Goal: Task Accomplishment & Management: Manage account settings

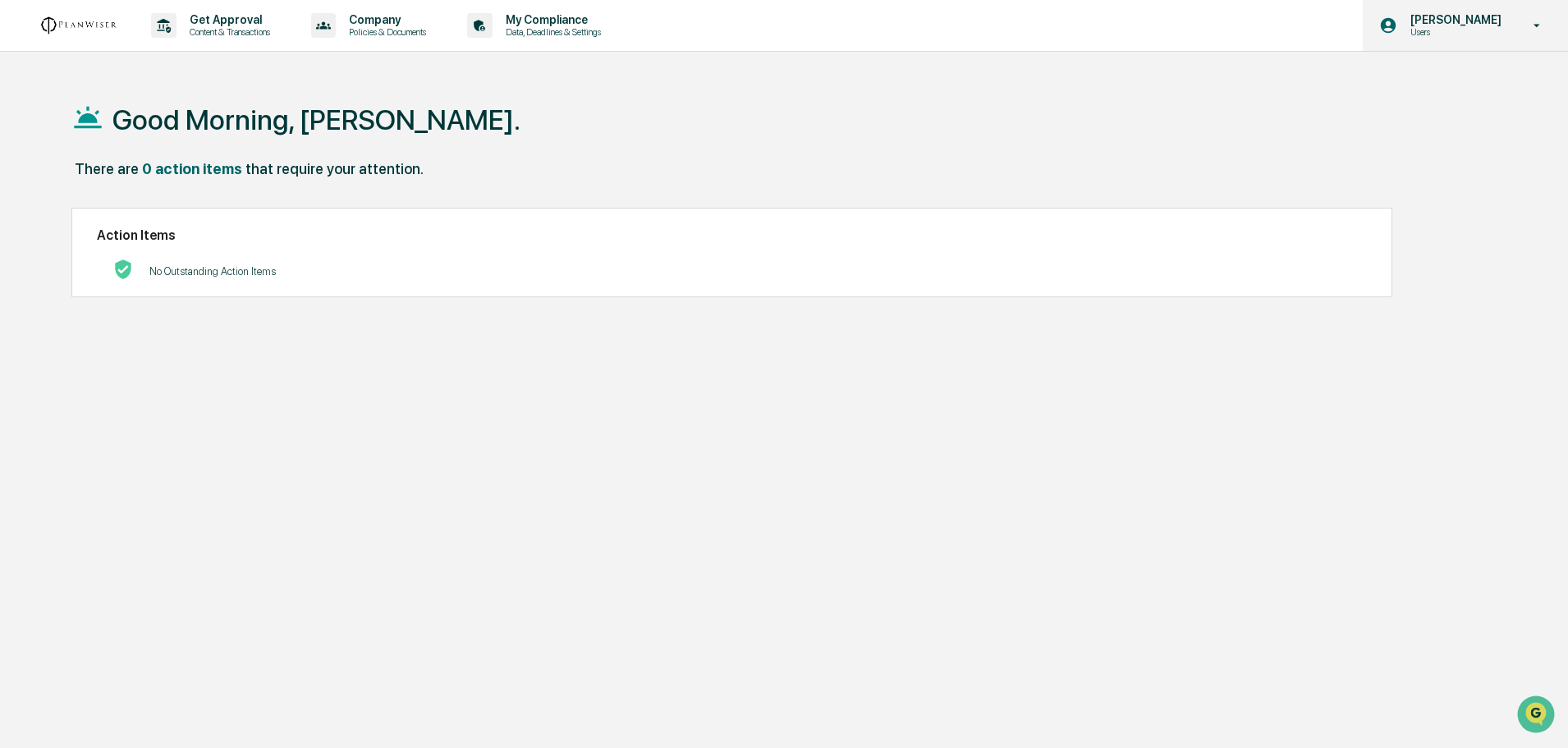
click at [1425, 23] on p "[PERSON_NAME]" at bounding box center [1453, 19] width 112 height 13
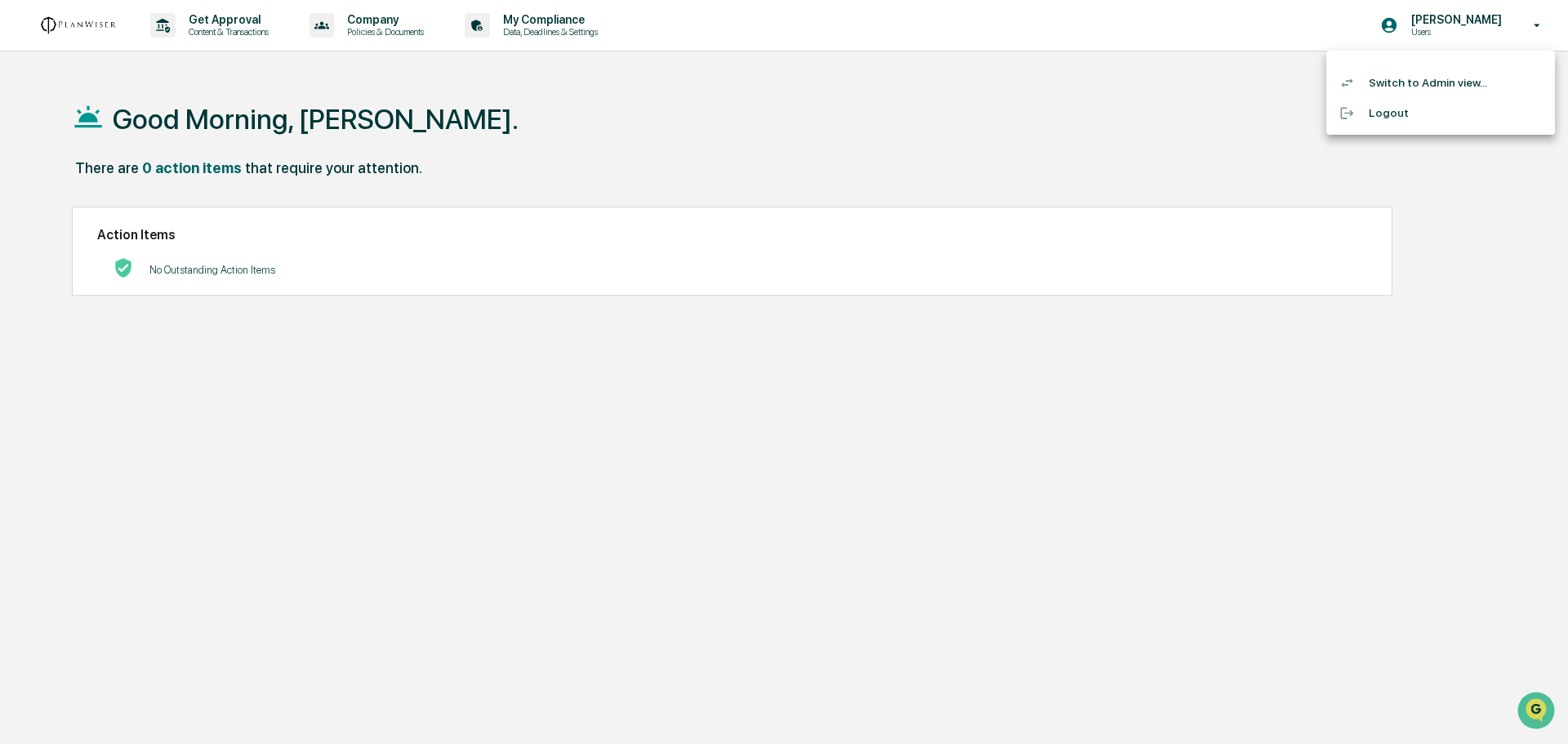
click at [1396, 86] on li "Switch to Admin view..." at bounding box center [1441, 83] width 228 height 31
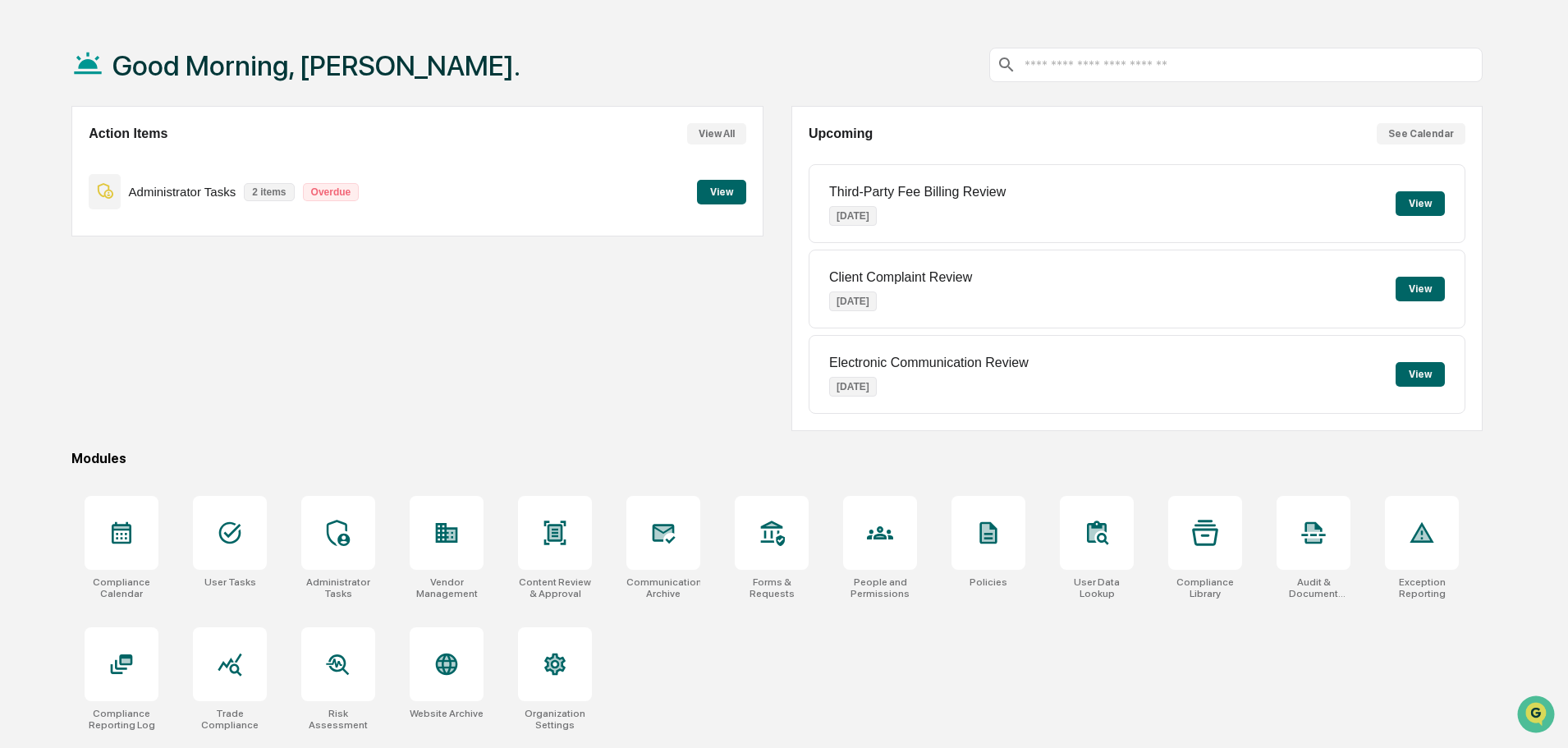
scroll to position [78, 0]
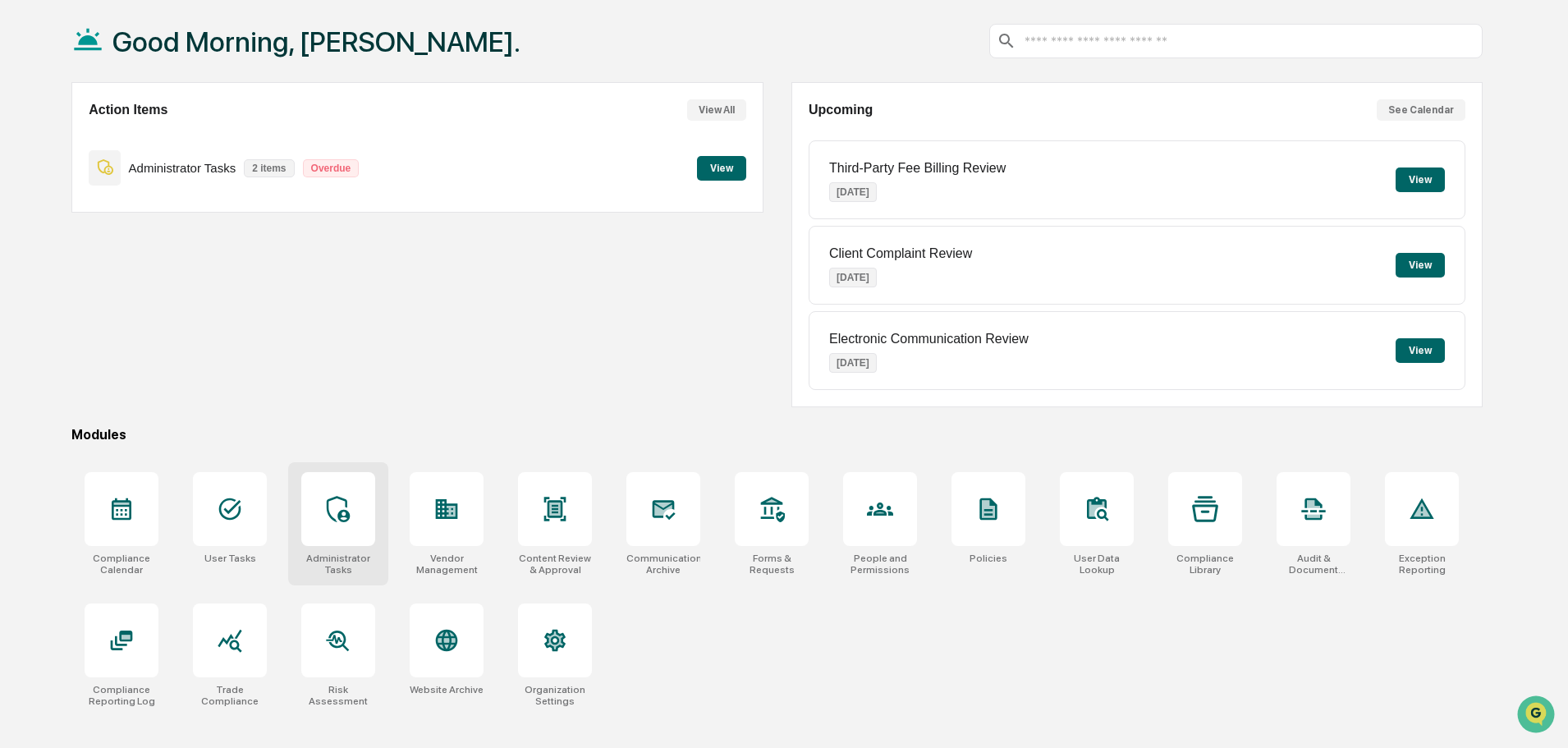
click at [365, 516] on div at bounding box center [338, 509] width 74 height 74
drag, startPoint x: 352, startPoint y: 508, endPoint x: 392, endPoint y: 464, distance: 59.5
click at [352, 506] on div at bounding box center [338, 509] width 74 height 74
click at [325, 508] on icon at bounding box center [338, 509] width 26 height 26
click at [346, 504] on icon at bounding box center [338, 509] width 23 height 26
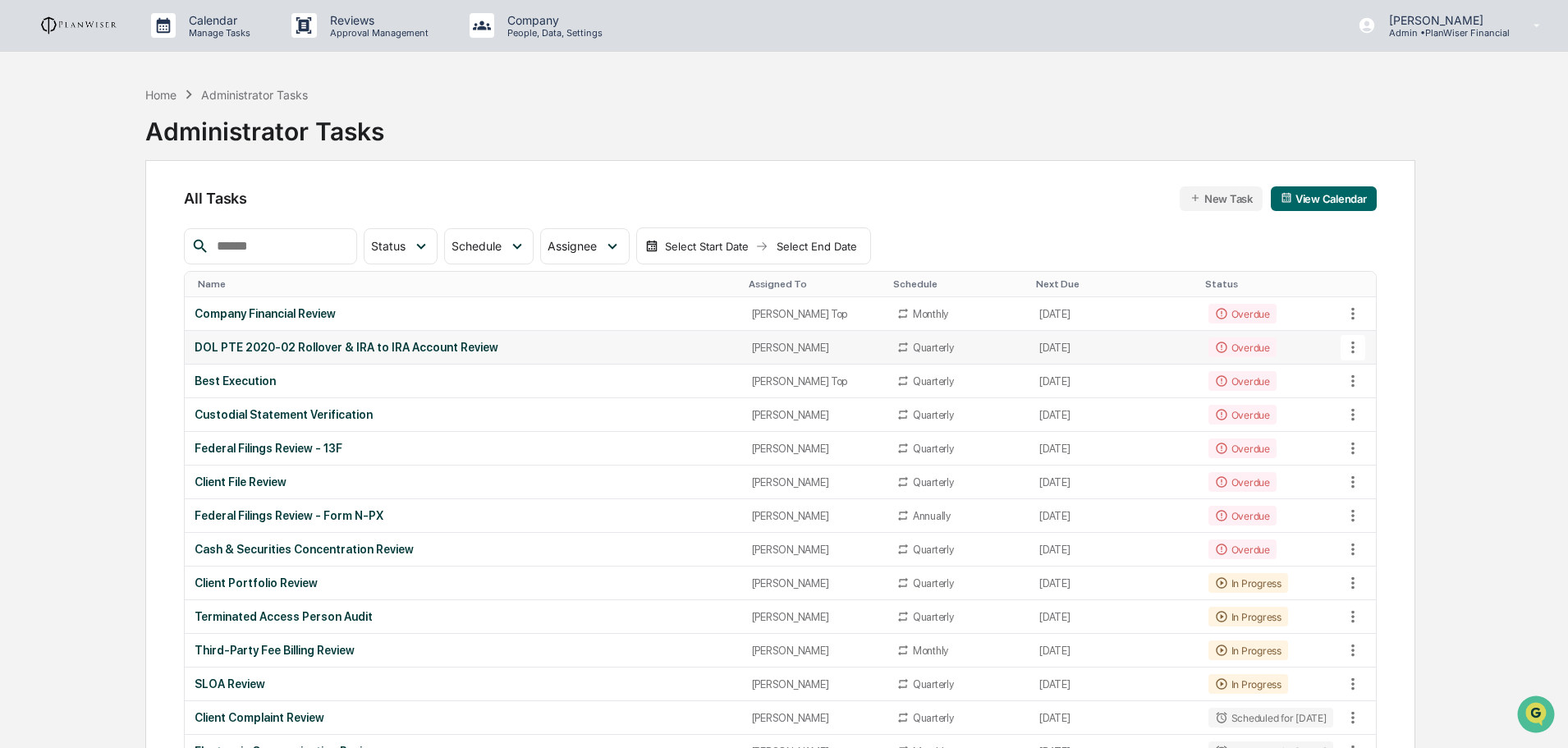
click at [1349, 348] on icon at bounding box center [1352, 347] width 18 height 18
click at [1391, 370] on li "View Task" at bounding box center [1415, 376] width 131 height 31
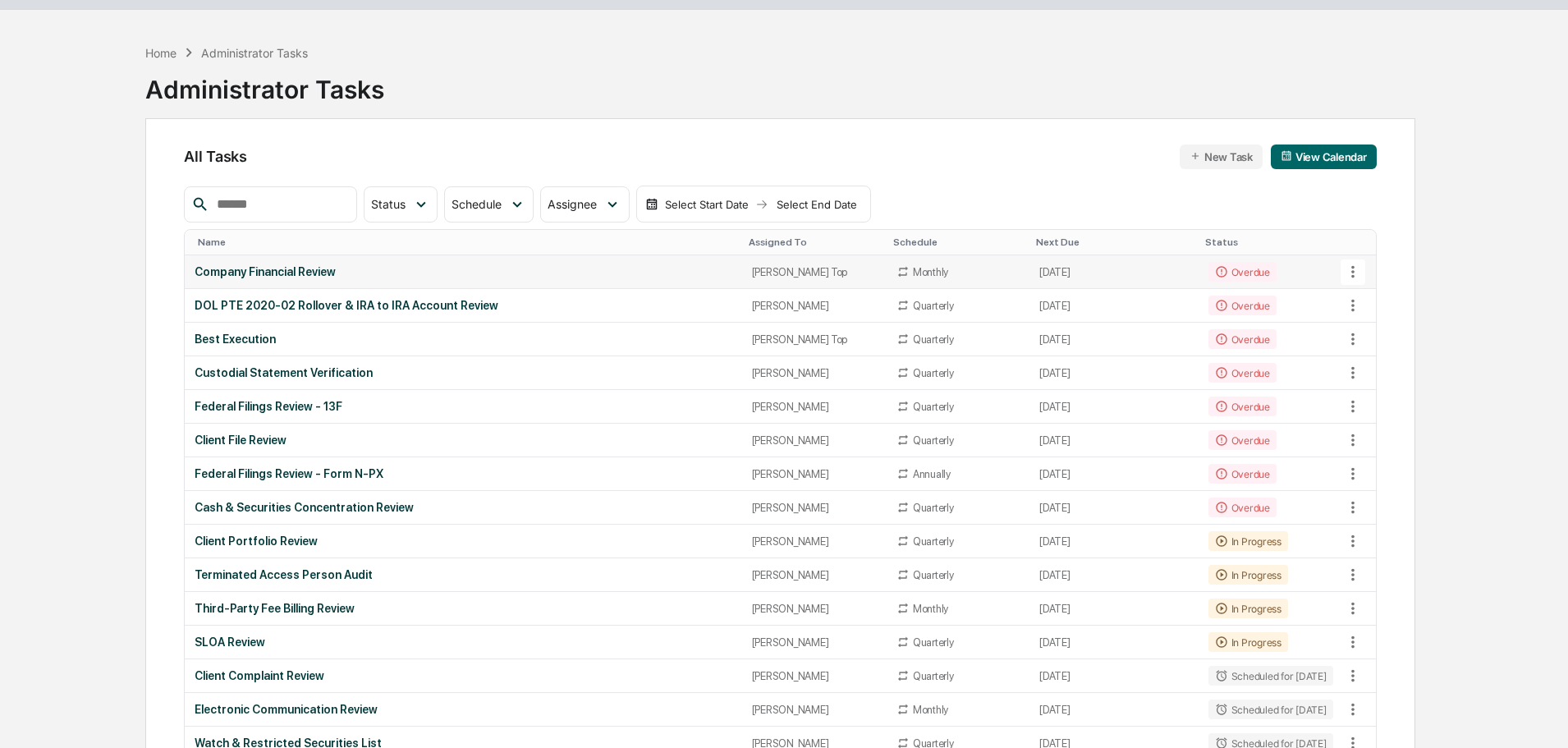
scroll to position [164, 0]
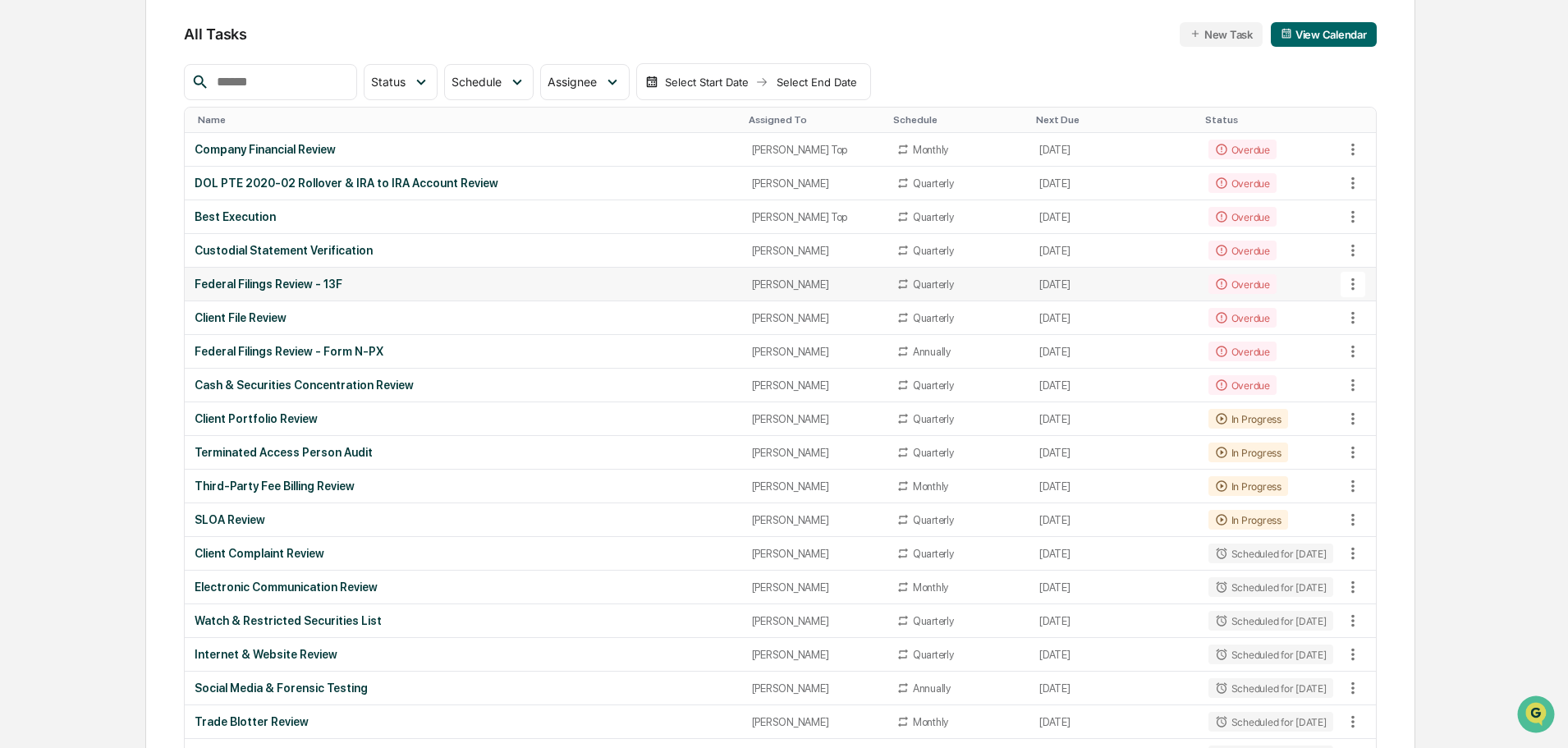
click at [381, 274] on td "Federal Filings Review - 13F" at bounding box center [463, 284] width 557 height 33
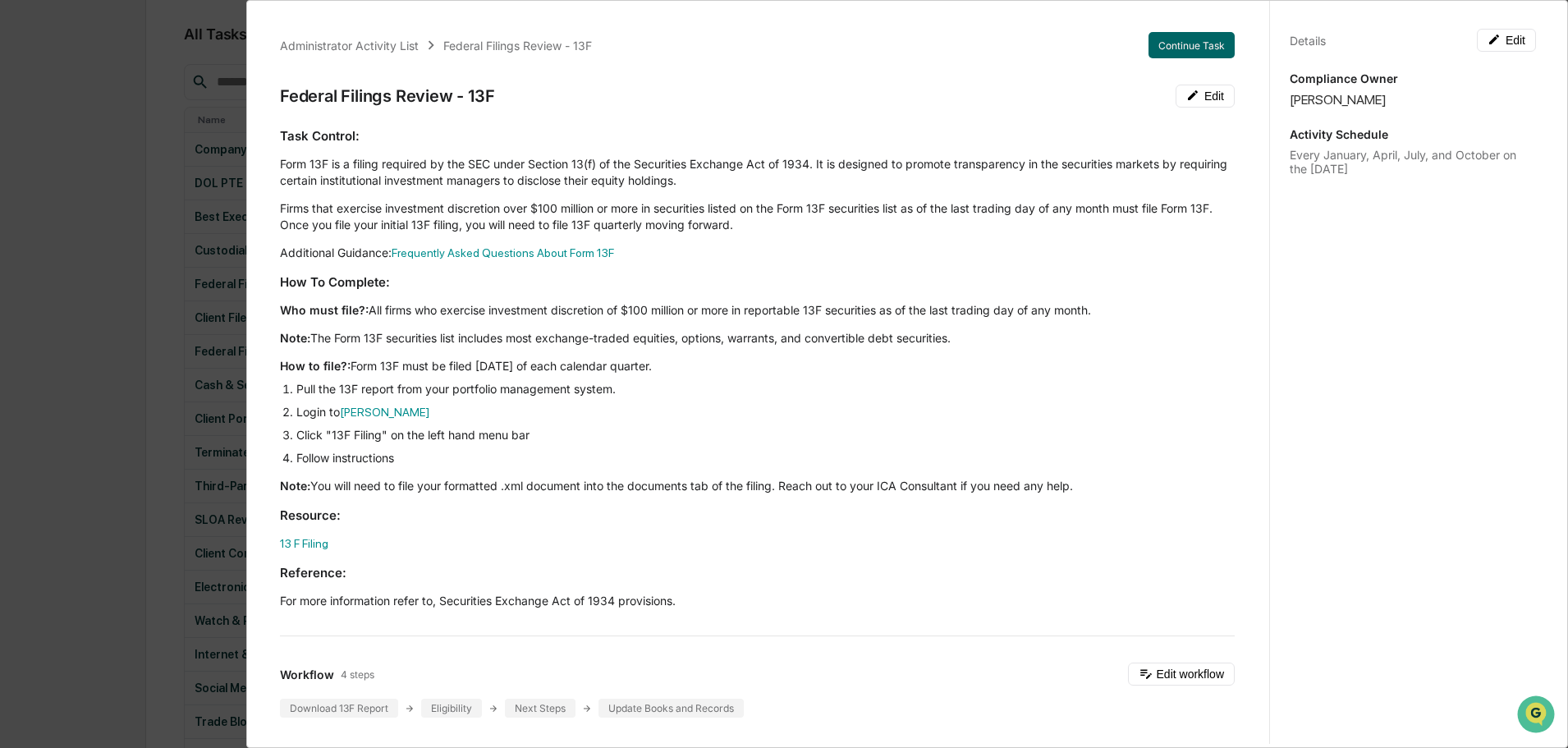
click at [1285, 509] on div "Details Edit Compliance Owner Lindsay Rider Activity Schedule Every January, Ap…" at bounding box center [1412, 389] width 287 height 787
click at [67, 336] on div "Administrator Activity List Federal Filings Review - 13F Continue Task Federal …" at bounding box center [784, 374] width 1568 height 748
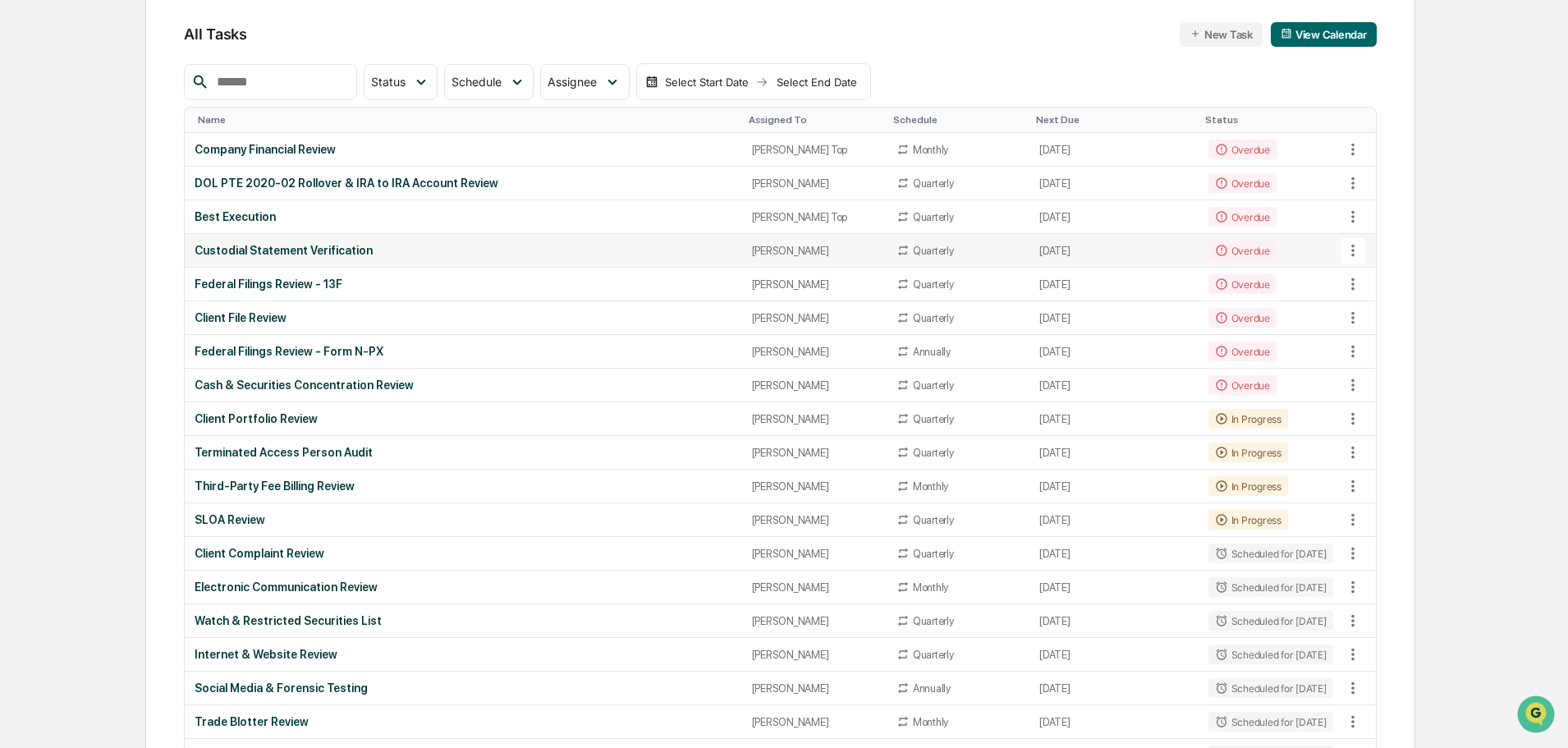
click at [288, 248] on div "Custodial Statement Verification" at bounding box center [463, 250] width 536 height 13
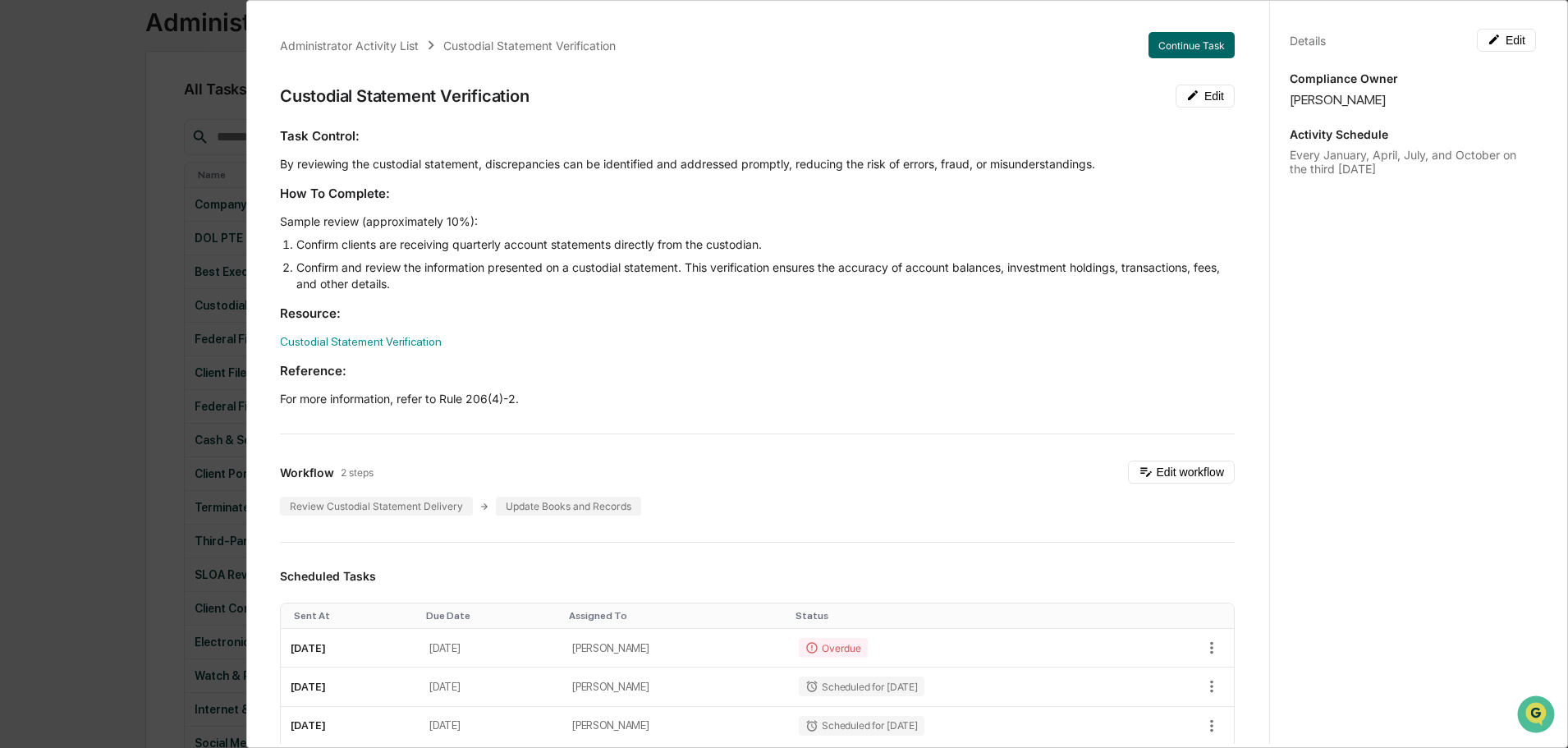
scroll to position [82, 0]
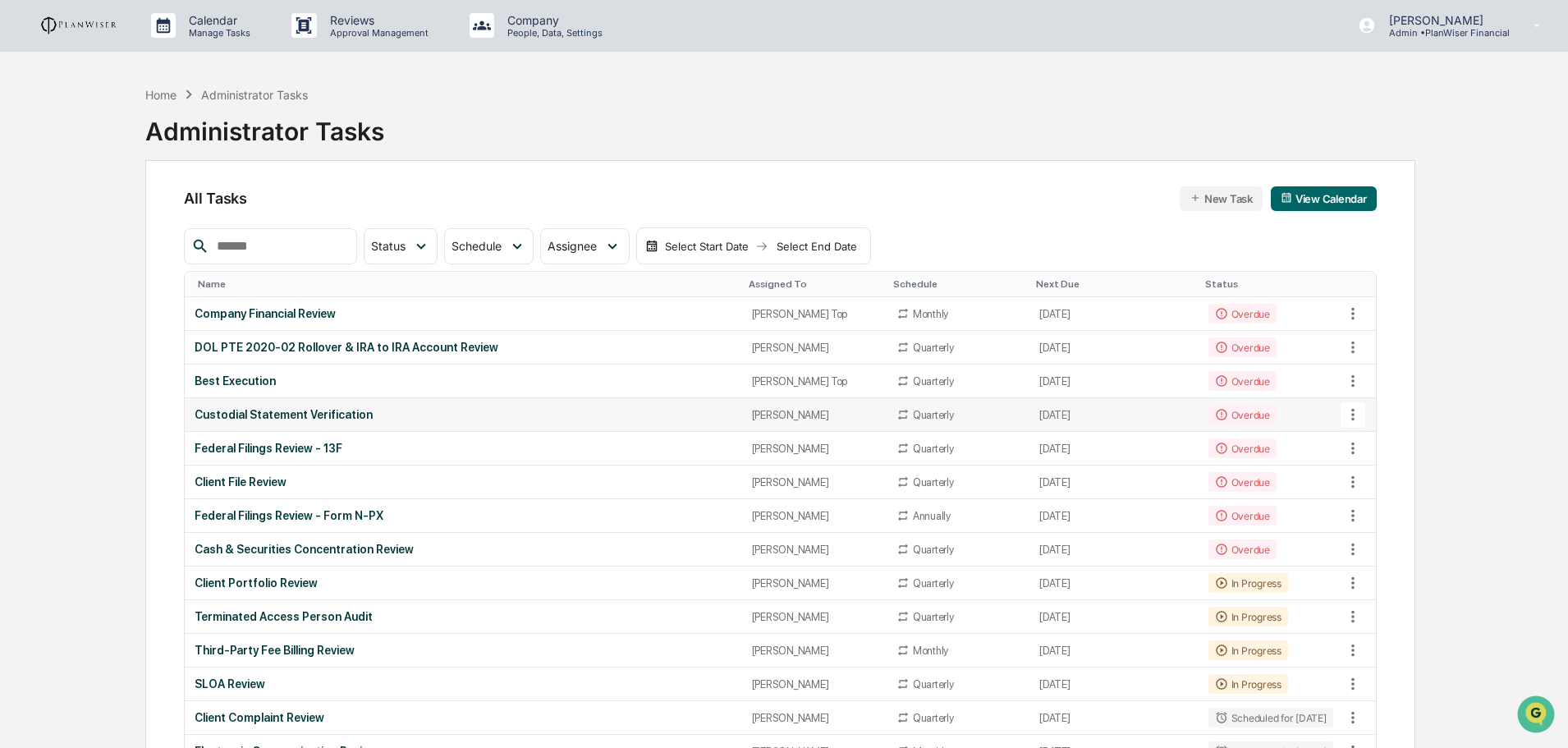
click at [327, 410] on div "Custodial Statement Verification" at bounding box center [463, 414] width 536 height 13
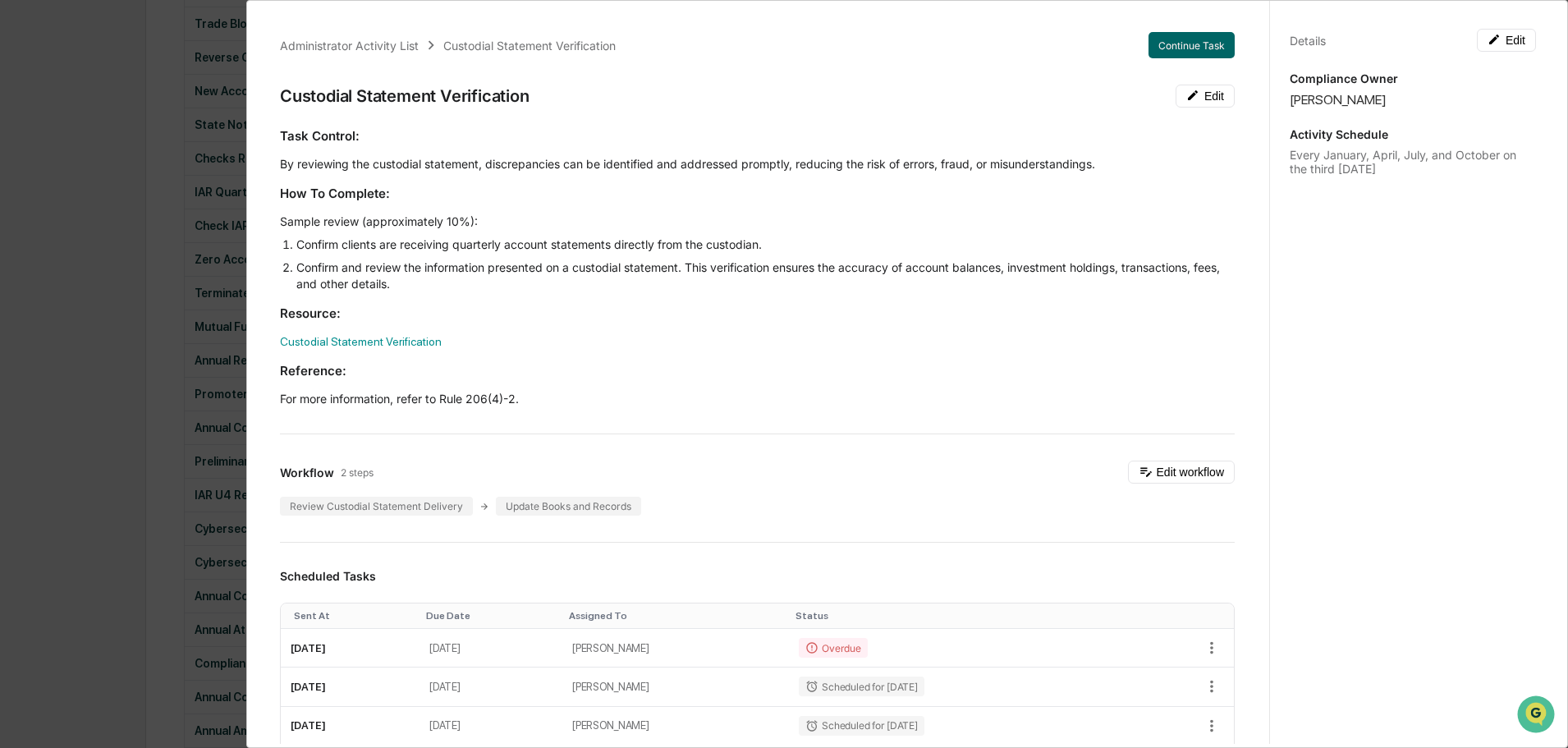
scroll to position [1382, 0]
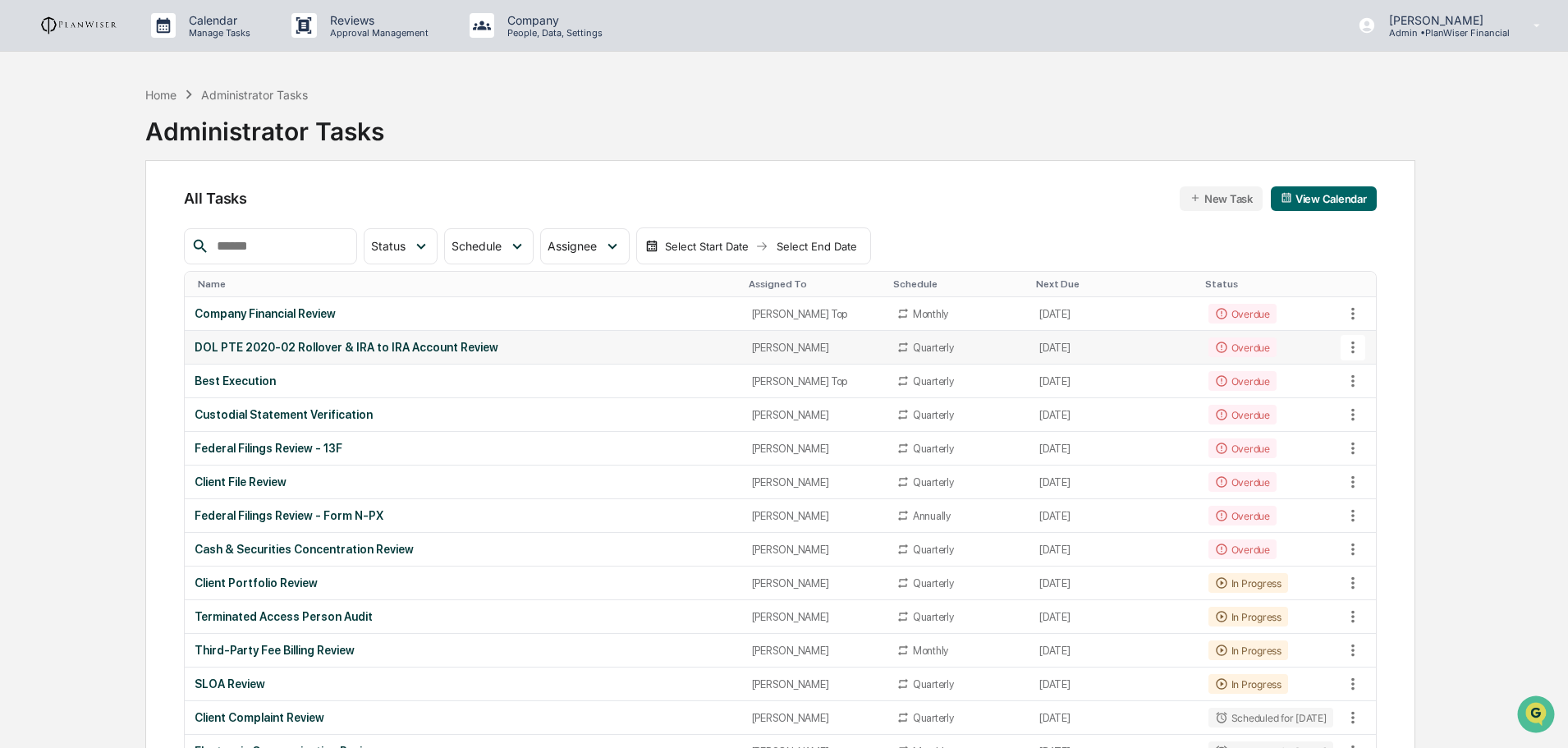
click at [1349, 352] on icon at bounding box center [1352, 347] width 18 height 18
click at [114, 510] on div at bounding box center [788, 374] width 1576 height 748
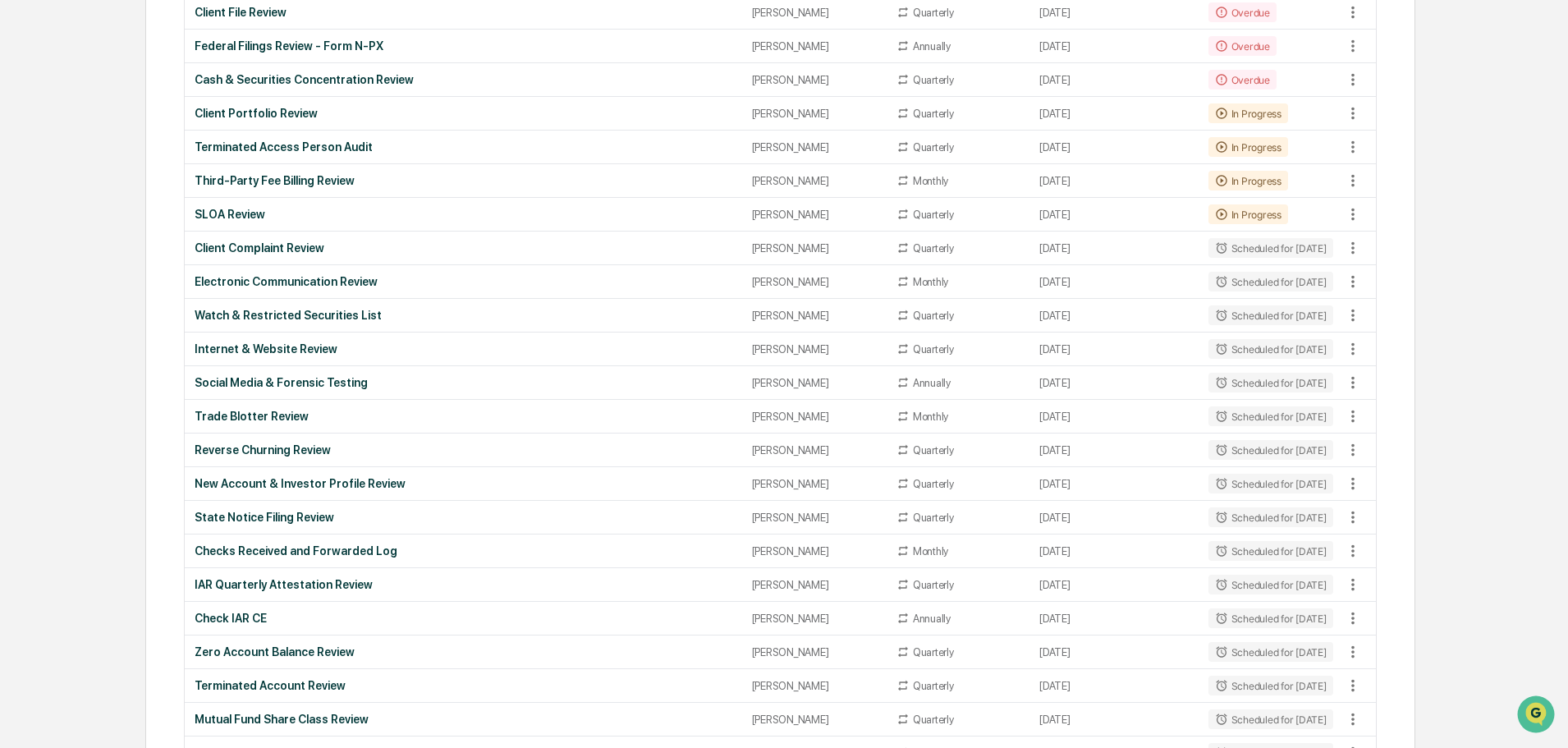
scroll to position [493, 0]
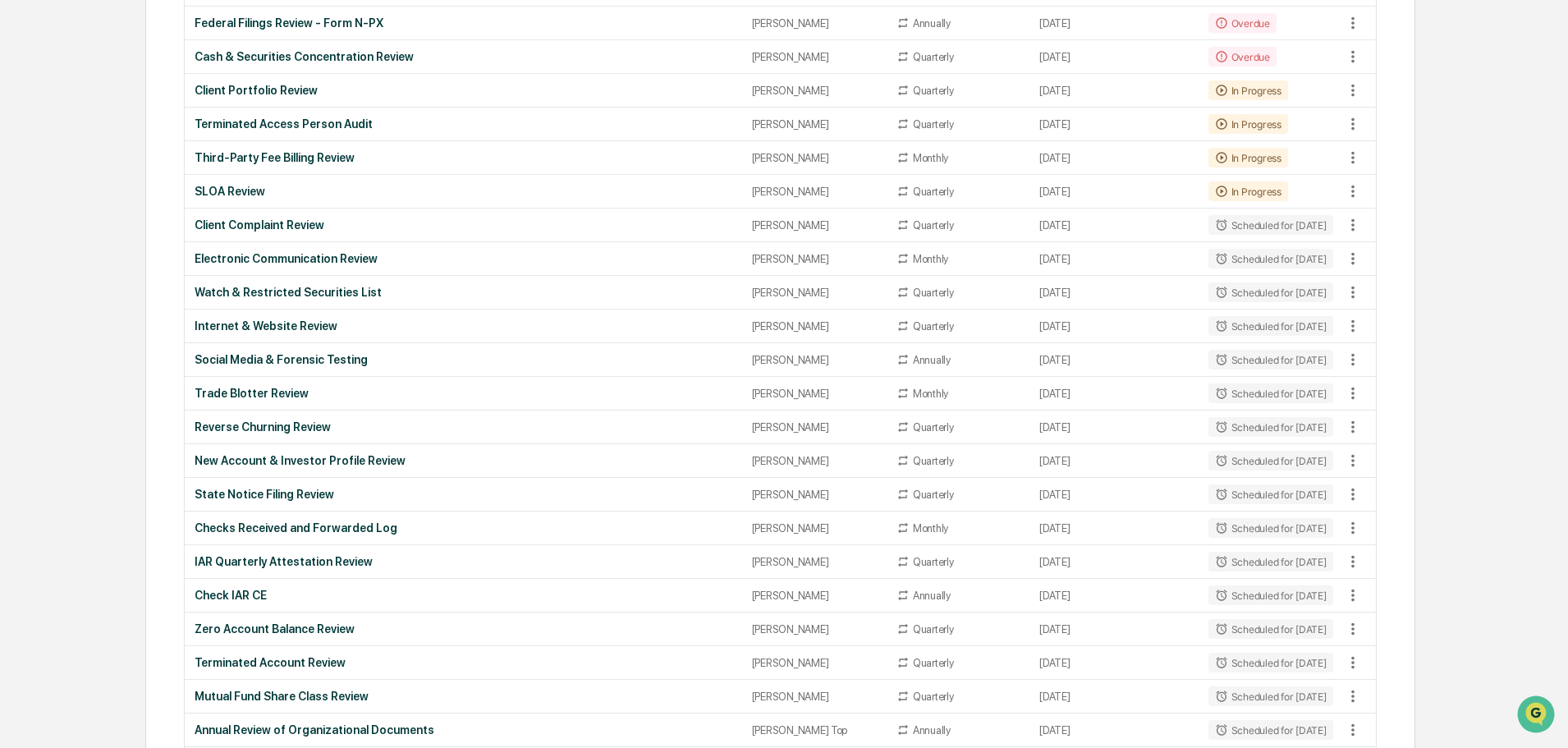
drag, startPoint x: 114, startPoint y: 510, endPoint x: 81, endPoint y: 518, distance: 34.0
click at [81, 518] on div "Home Administrator Tasks Administrator Tasks All Tasks New Task View Calendar S…" at bounding box center [784, 611] width 1411 height 2052
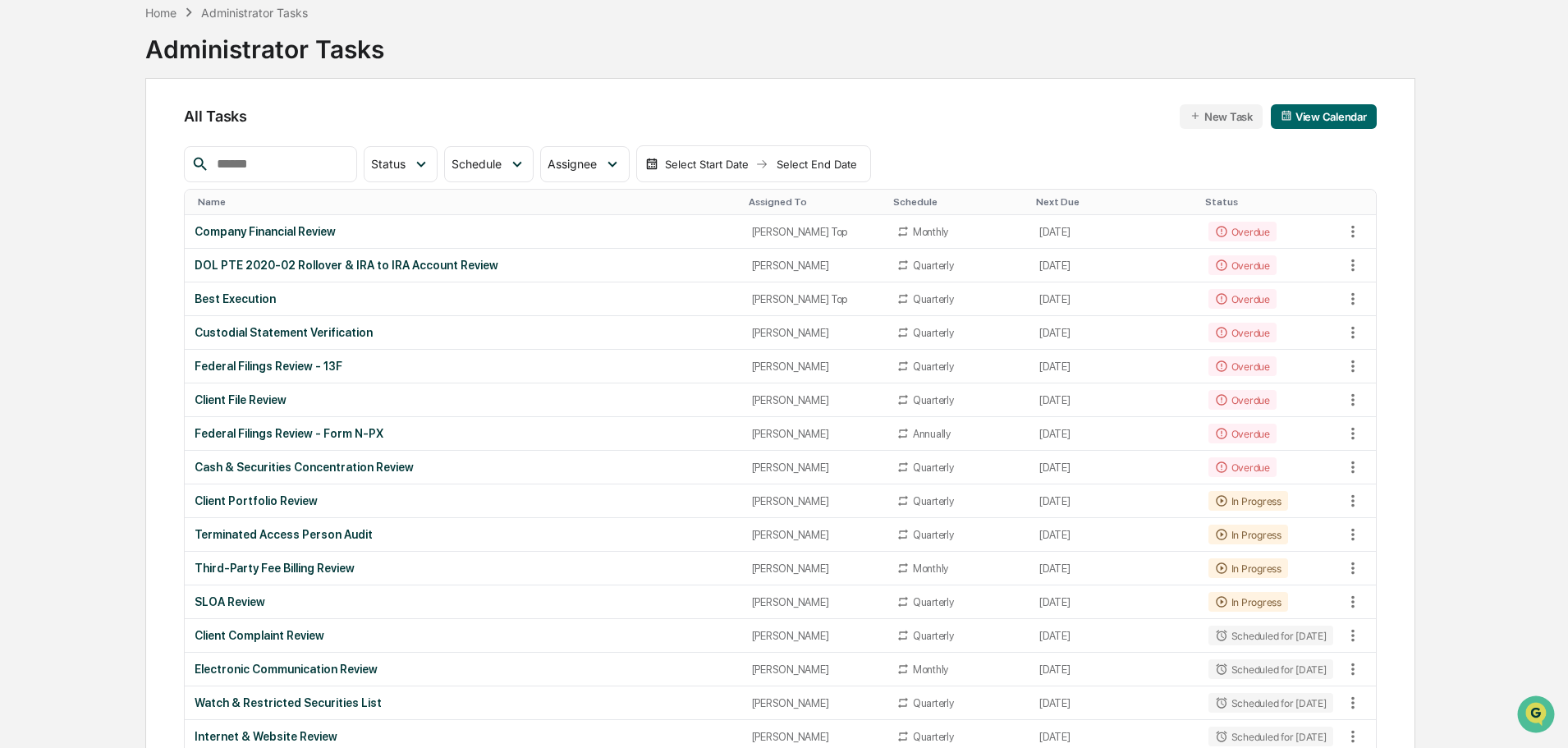
scroll to position [0, 0]
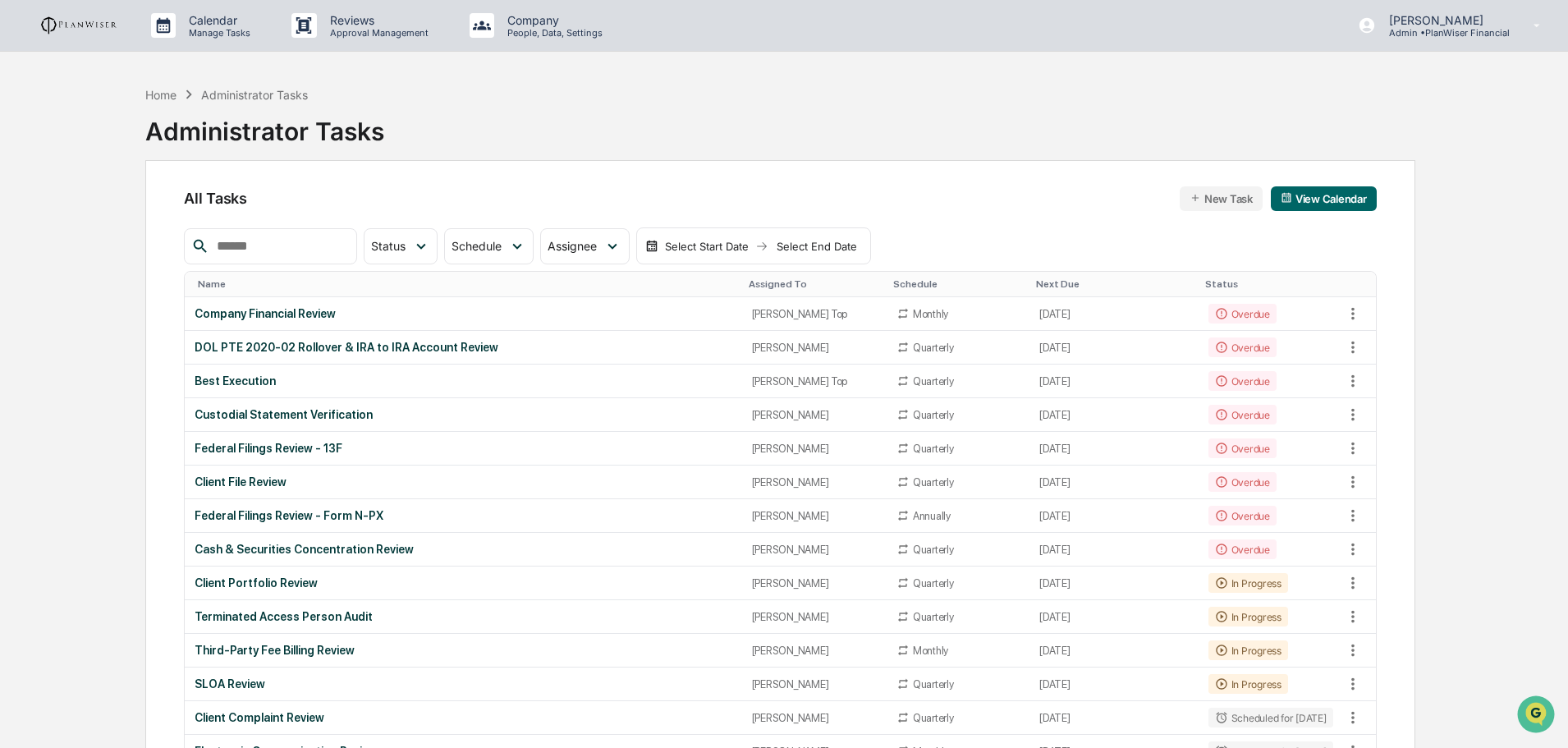
click at [250, 417] on div "Custodial Statement Verification" at bounding box center [463, 414] width 536 height 13
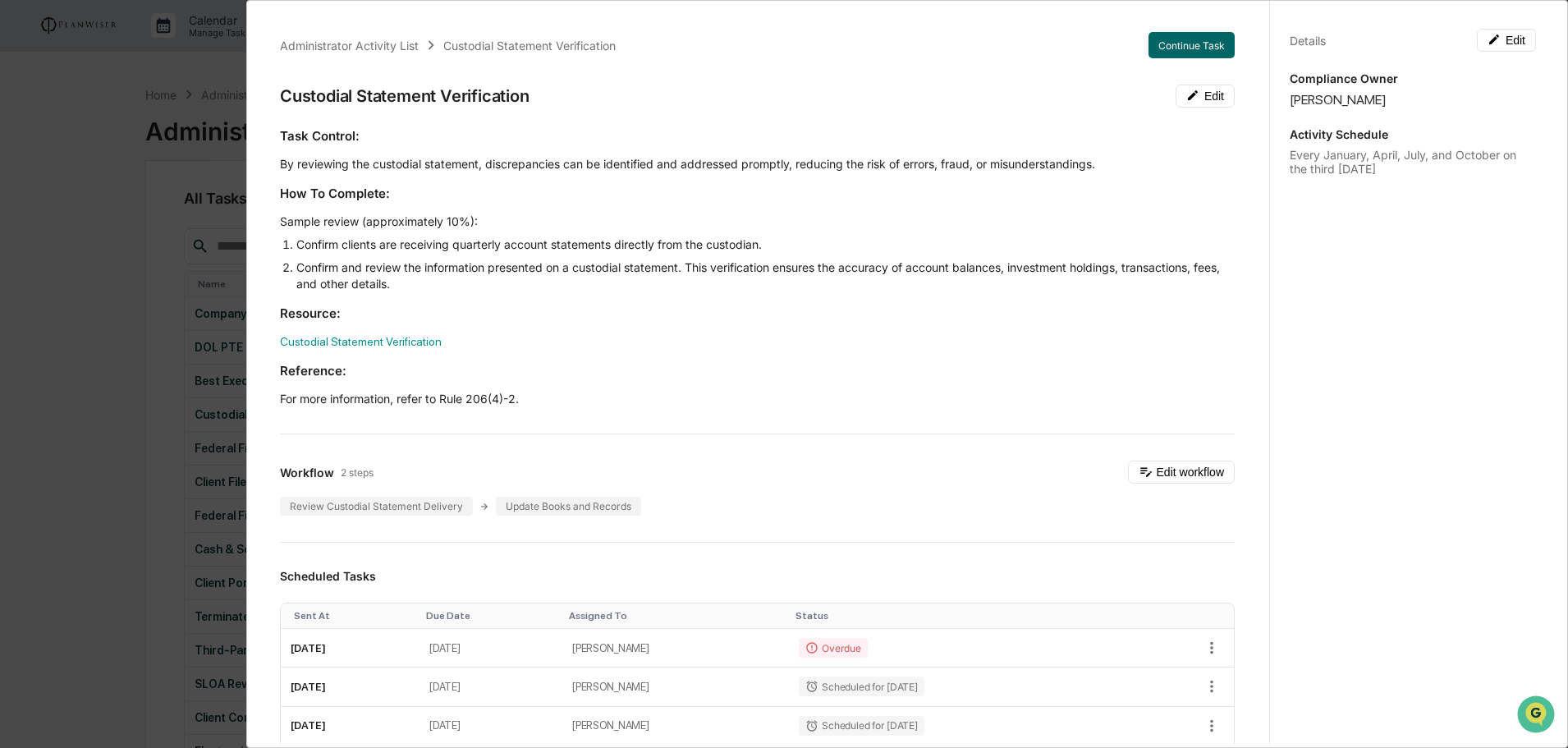
click at [763, 388] on div "Task Control: By reviewing the custodial statement, discrepancies can be identi…" at bounding box center [756, 267] width 954 height 280
click at [597, 328] on div "Task Control: By reviewing the custodial statement, discrepancies can be identi…" at bounding box center [756, 267] width 954 height 280
click at [601, 33] on div "Administrator Activity List Custodial Statement Verification Continue Task" at bounding box center [756, 46] width 954 height 26
click at [906, 32] on div "Administrator Activity List Custodial Statement Verification Continue Task Cust…" at bounding box center [757, 726] width 994 height 1428
click at [571, 85] on div "Custodial Statement Verification Edit" at bounding box center [756, 96] width 954 height 23
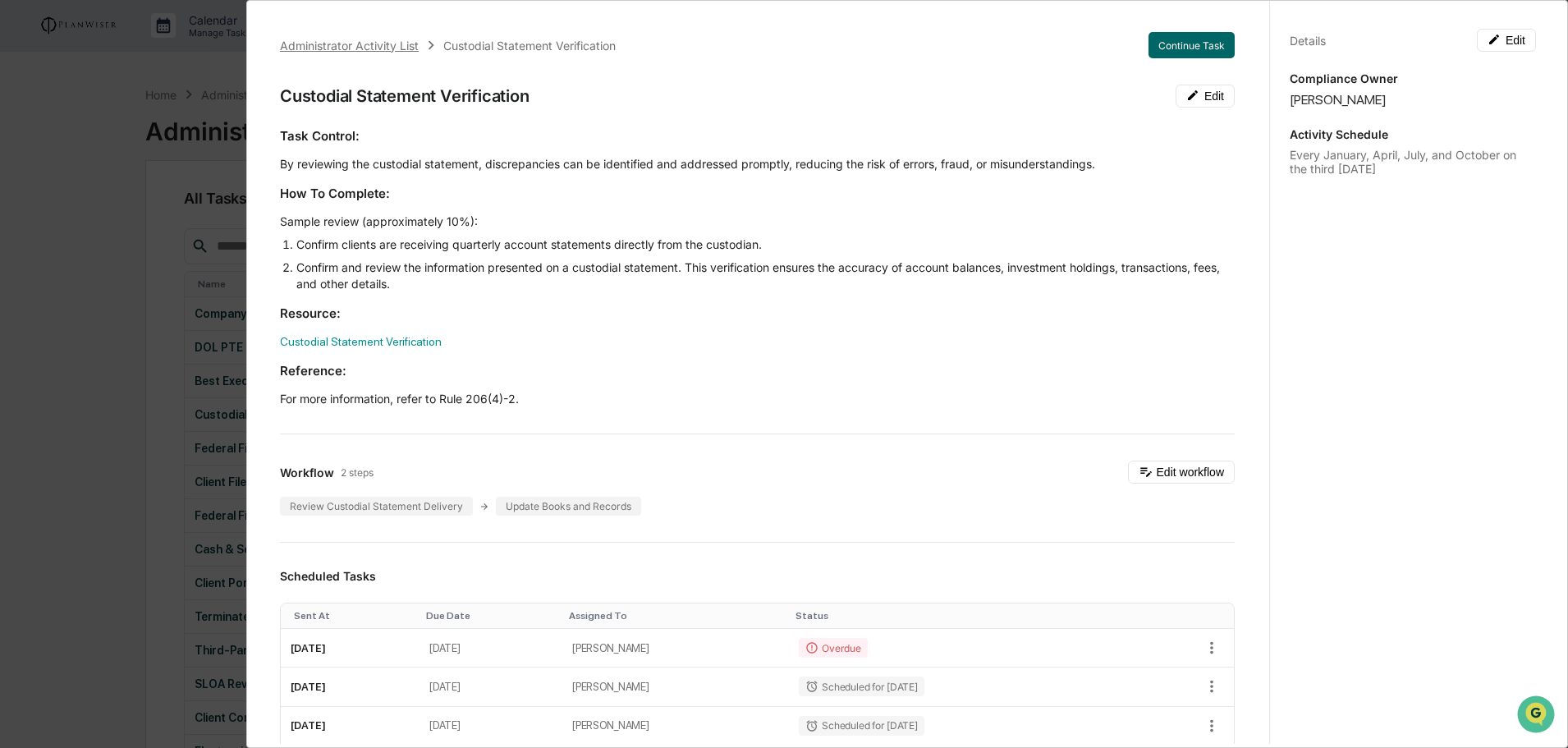
click at [308, 45] on div "Administrator Activity List" at bounding box center [349, 46] width 138 height 14
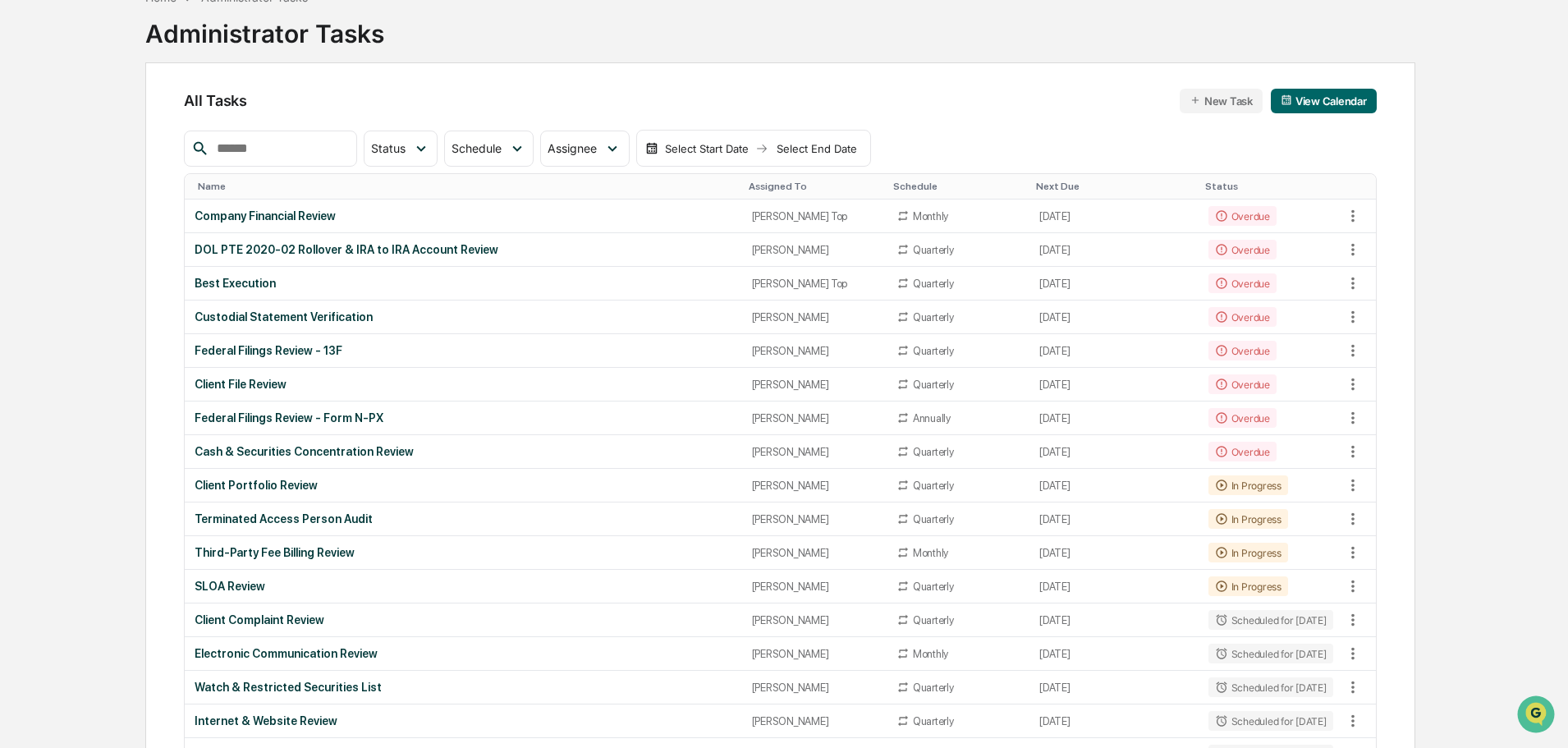
scroll to position [164, 0]
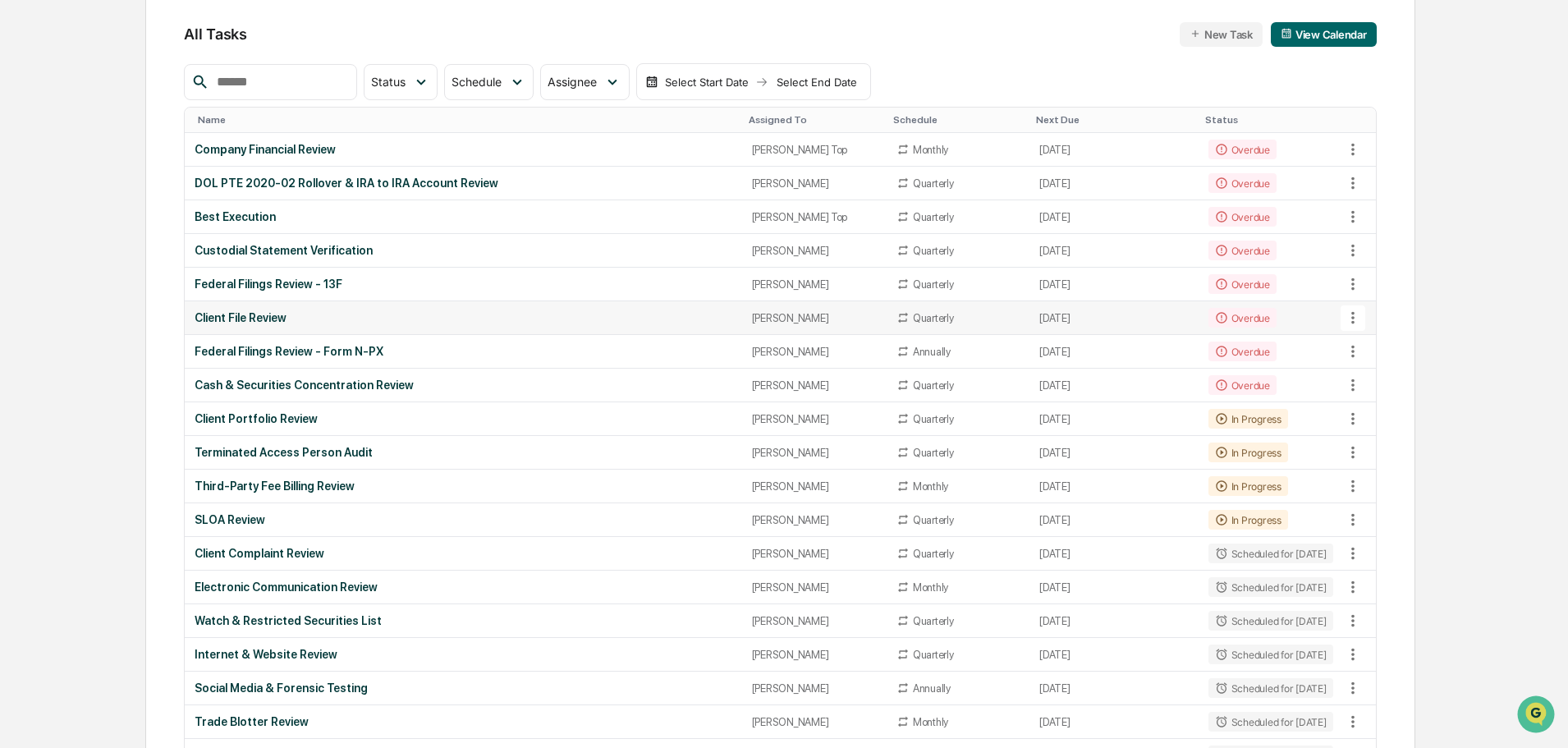
click at [250, 315] on div "Client File Review" at bounding box center [463, 317] width 536 height 13
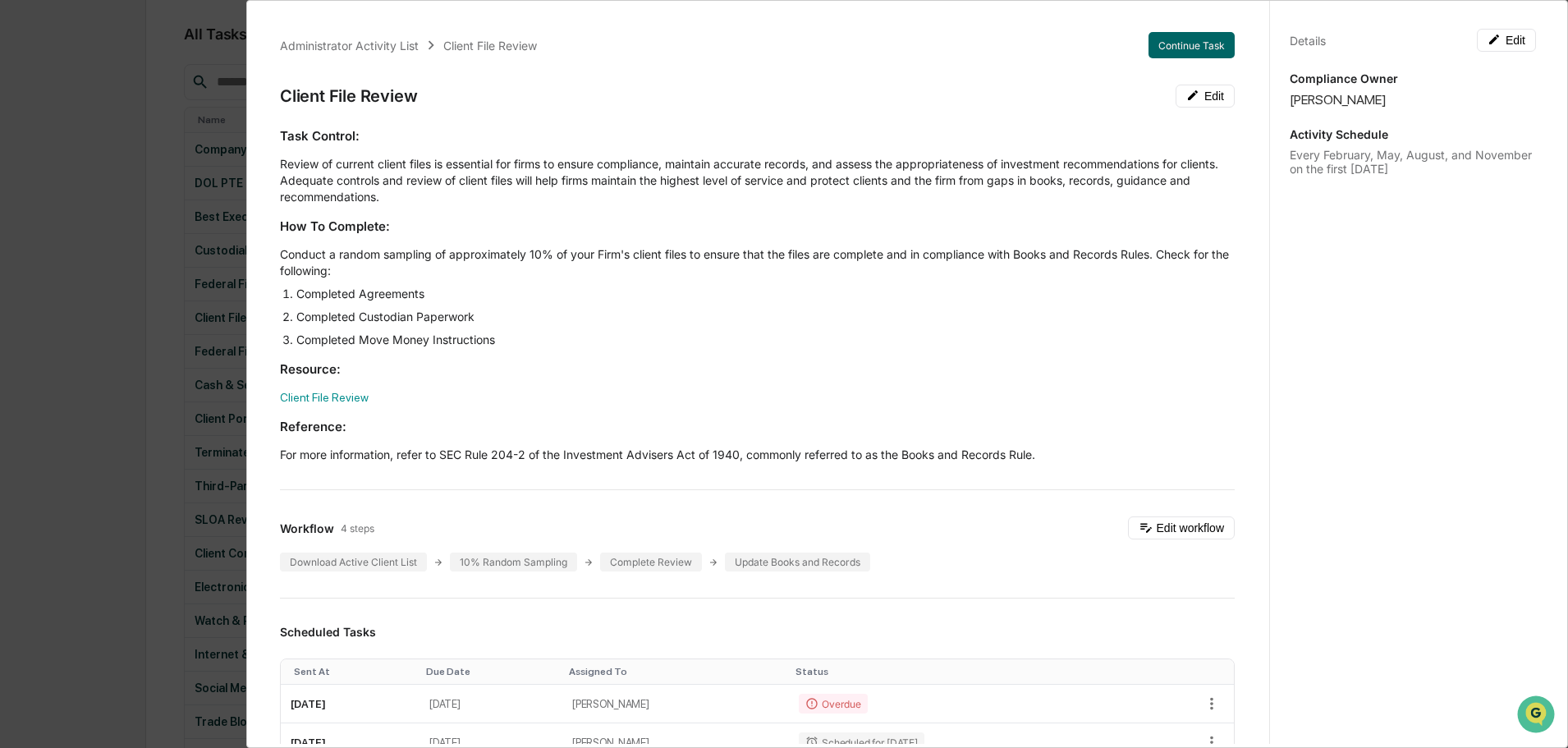
click at [718, 68] on div "Administrator Activity List Client File Review Continue Task Client File Review…" at bounding box center [757, 754] width 994 height 1485
click at [78, 116] on div "Administrator Activity List Client File Review Continue Task Client File Review…" at bounding box center [784, 374] width 1568 height 748
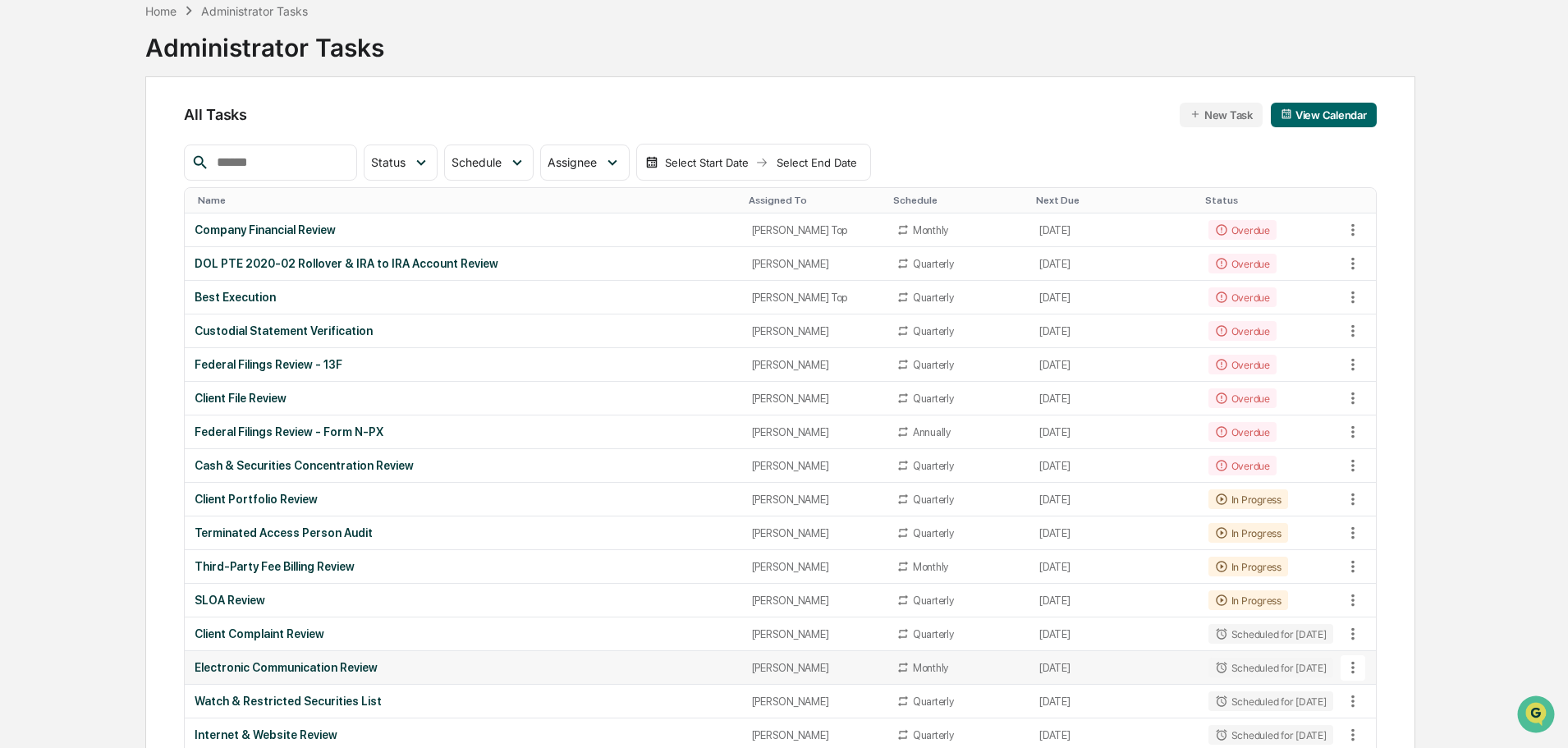
scroll to position [82, 0]
click at [326, 258] on td "DOL PTE 2020-02 Rollover & IRA to IRA Account Review" at bounding box center [463, 266] width 557 height 33
